Goal: Task Accomplishment & Management: Manage account settings

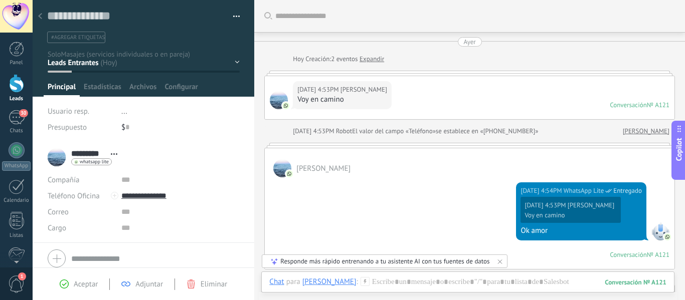
scroll to position [15, 0]
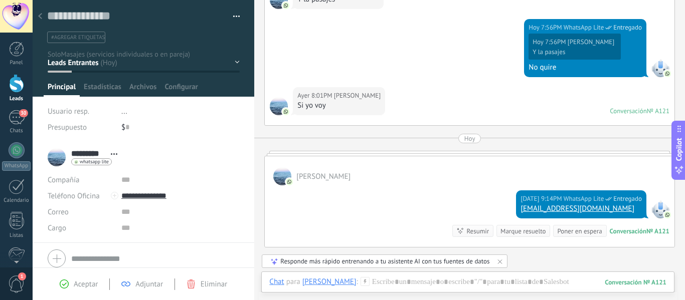
click at [38, 15] on icon at bounding box center [40, 16] width 4 height 6
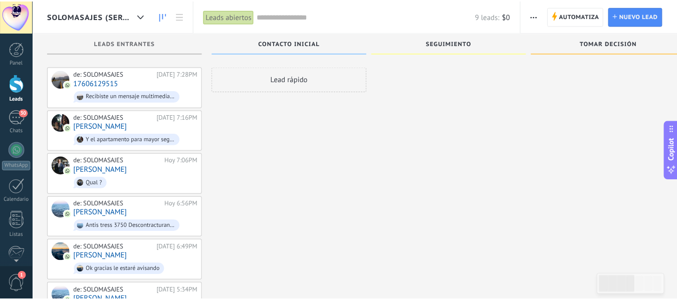
scroll to position [174, 0]
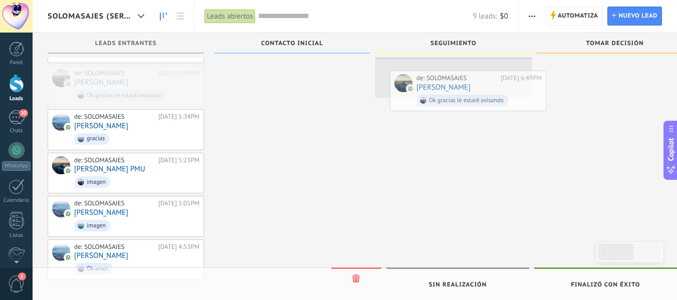
drag, startPoint x: 121, startPoint y: 78, endPoint x: 459, endPoint y: 78, distance: 338.4
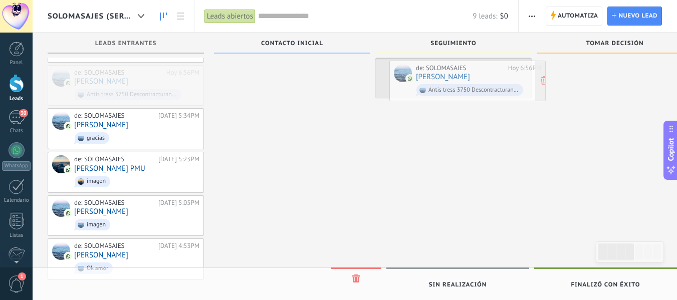
drag, startPoint x: 96, startPoint y: 76, endPoint x: 438, endPoint y: 73, distance: 342.0
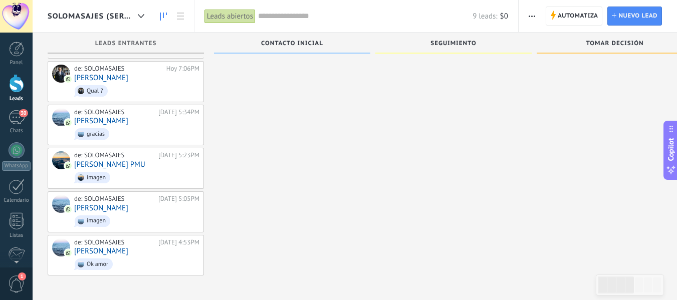
scroll to position [89, 0]
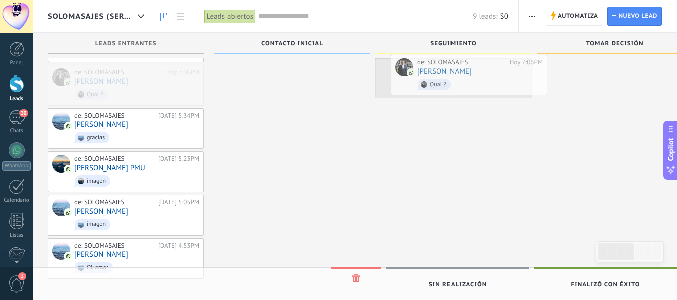
drag, startPoint x: 108, startPoint y: 81, endPoint x: 450, endPoint y: 82, distance: 342.0
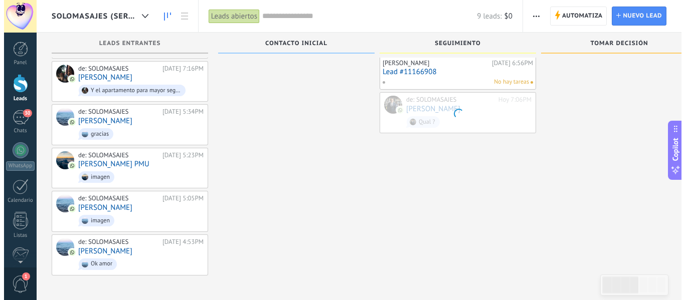
scroll to position [46, 0]
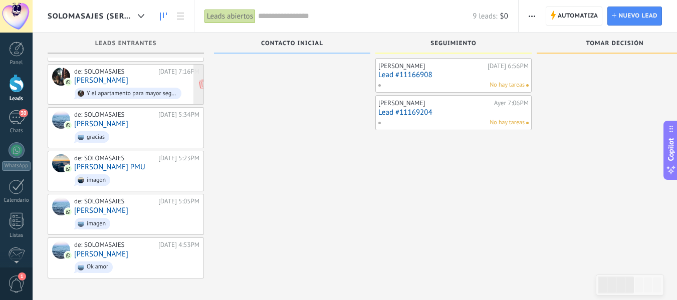
click at [112, 76] on div "de: SOLOMASAJES [DATE] 7:16PM [PERSON_NAME] Y el apartamento para mayor segurid…" at bounding box center [136, 85] width 125 height 34
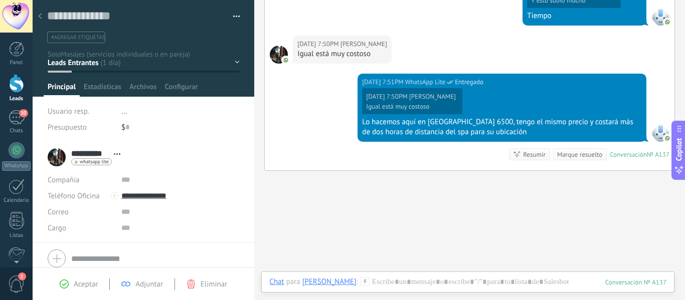
scroll to position [663, 0]
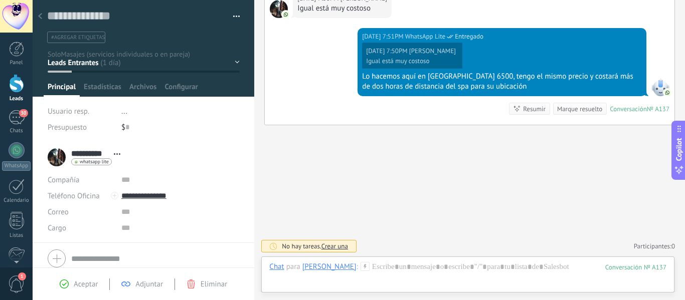
click at [41, 13] on div at bounding box center [40, 17] width 14 height 20
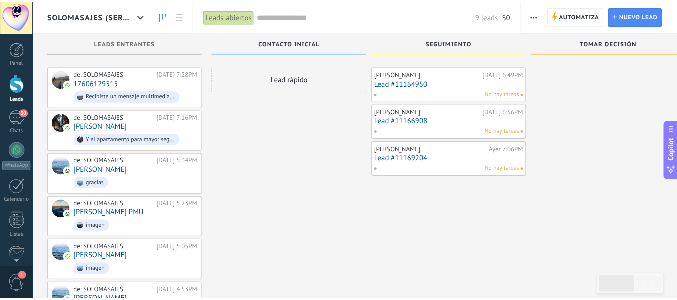
scroll to position [46, 0]
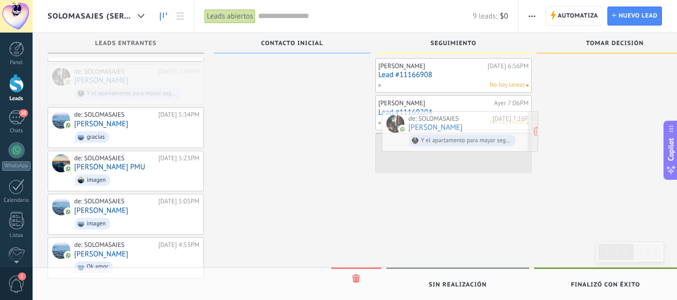
drag, startPoint x: 113, startPoint y: 84, endPoint x: 447, endPoint y: 132, distance: 337.8
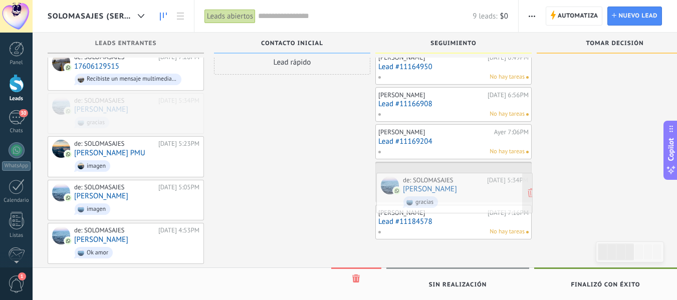
drag, startPoint x: 105, startPoint y: 113, endPoint x: 438, endPoint y: 194, distance: 342.5
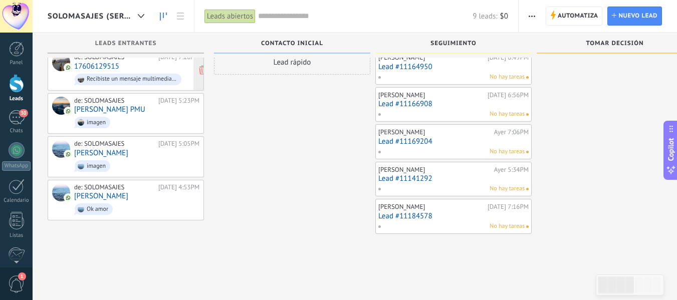
click at [118, 74] on div "Recibiste un mensaje multimedia (id del mensaje: ACAE722CB9EAC5C1DAAC0B47B48E4A…" at bounding box center [128, 80] width 107 height 12
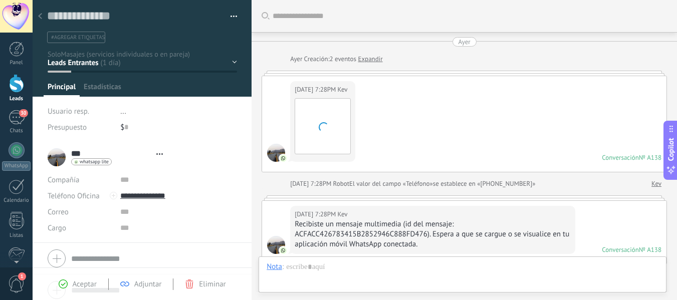
type textarea "**********"
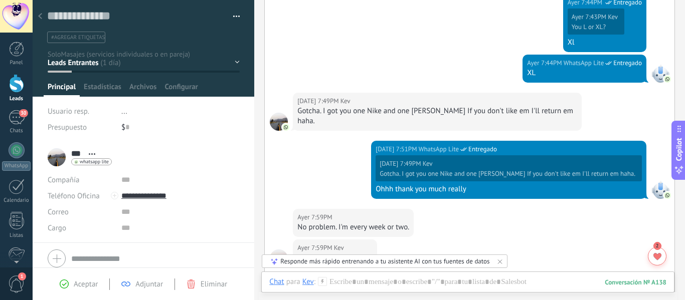
scroll to position [2449, 0]
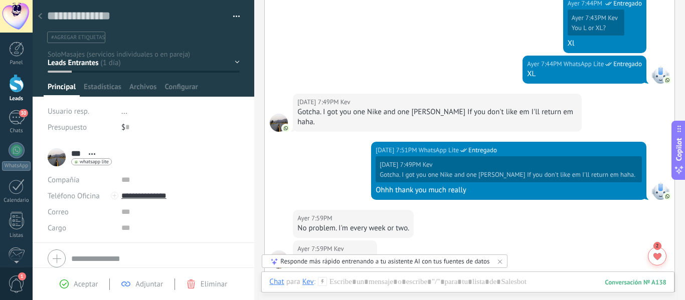
click at [423, 213] on div "[DATE] 7:59PM Kev No problem. I'm every week or two." at bounding box center [470, 225] width 410 height 31
click at [427, 210] on div "[DATE] 7:59PM Kev No problem. I'm every week or two." at bounding box center [470, 225] width 410 height 31
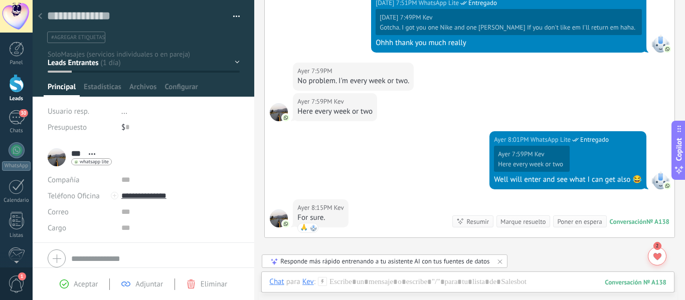
scroll to position [2700, 0]
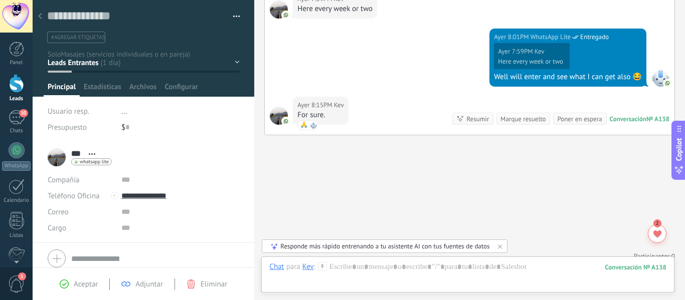
click at [40, 15] on use at bounding box center [40, 16] width 4 height 6
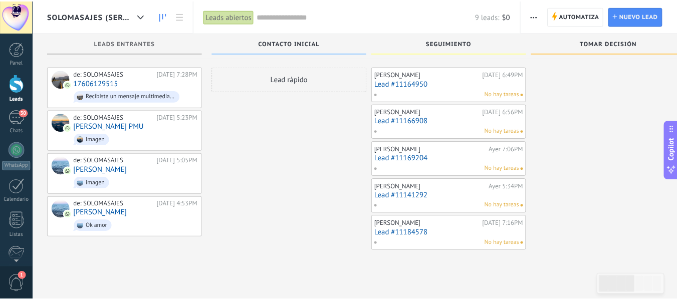
scroll to position [17, 0]
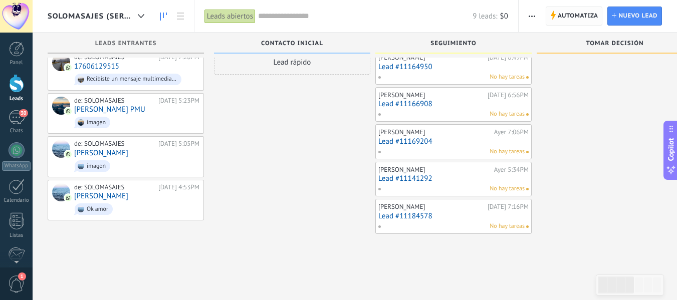
click at [577, 17] on span "Automatiza" at bounding box center [578, 16] width 41 height 18
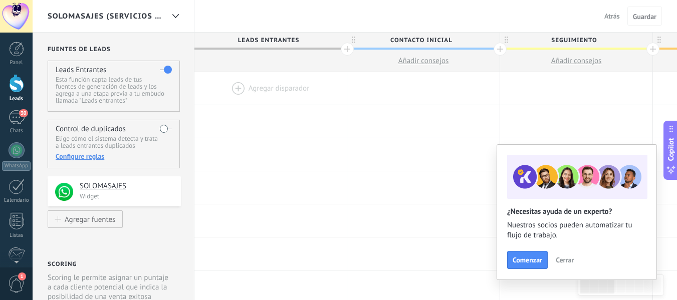
click at [341, 51] on div at bounding box center [347, 49] width 13 height 13
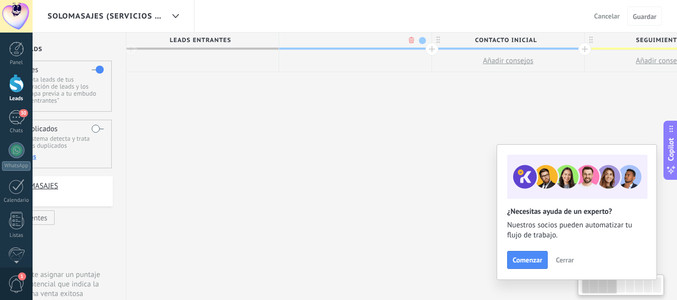
scroll to position [0, 74]
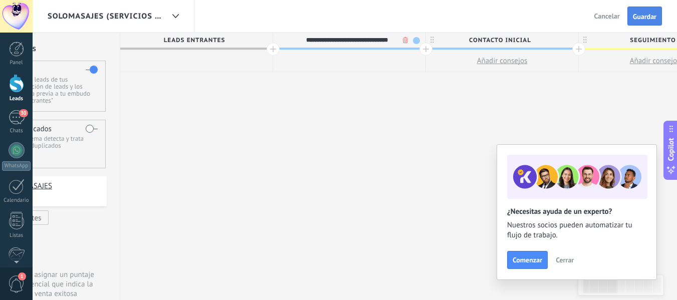
type input "**********"
click at [648, 19] on span "Guardar" at bounding box center [645, 16] width 24 height 7
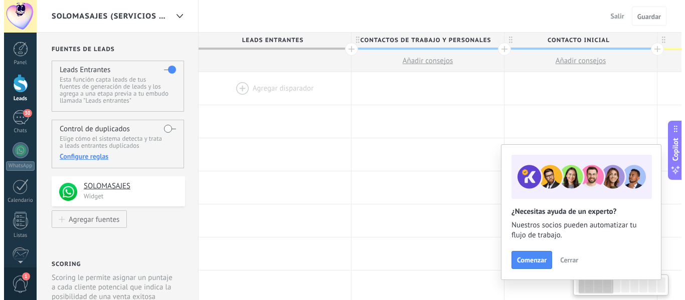
scroll to position [0, 74]
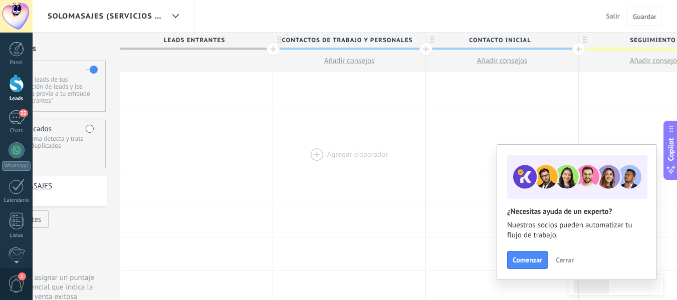
click at [352, 156] on div at bounding box center [349, 154] width 152 height 33
